Goal: Information Seeking & Learning: Find specific fact

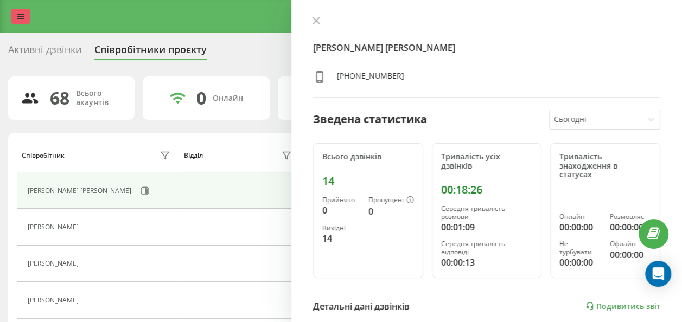
click at [20, 17] on icon at bounding box center [20, 16] width 7 height 8
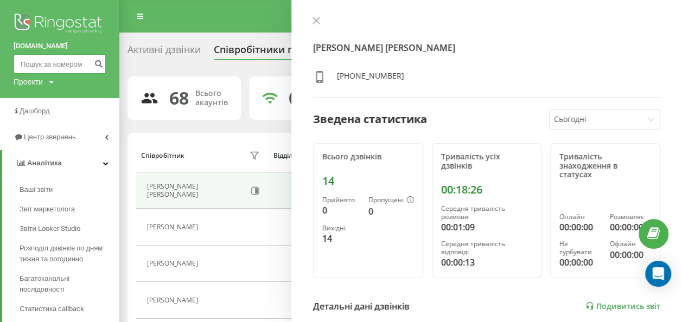
click at [34, 60] on input at bounding box center [60, 64] width 92 height 20
paste input "0635989092"
type input "0635989092"
click at [97, 66] on icon "submit" at bounding box center [98, 62] width 9 height 7
